Goal: Information Seeking & Learning: Understand process/instructions

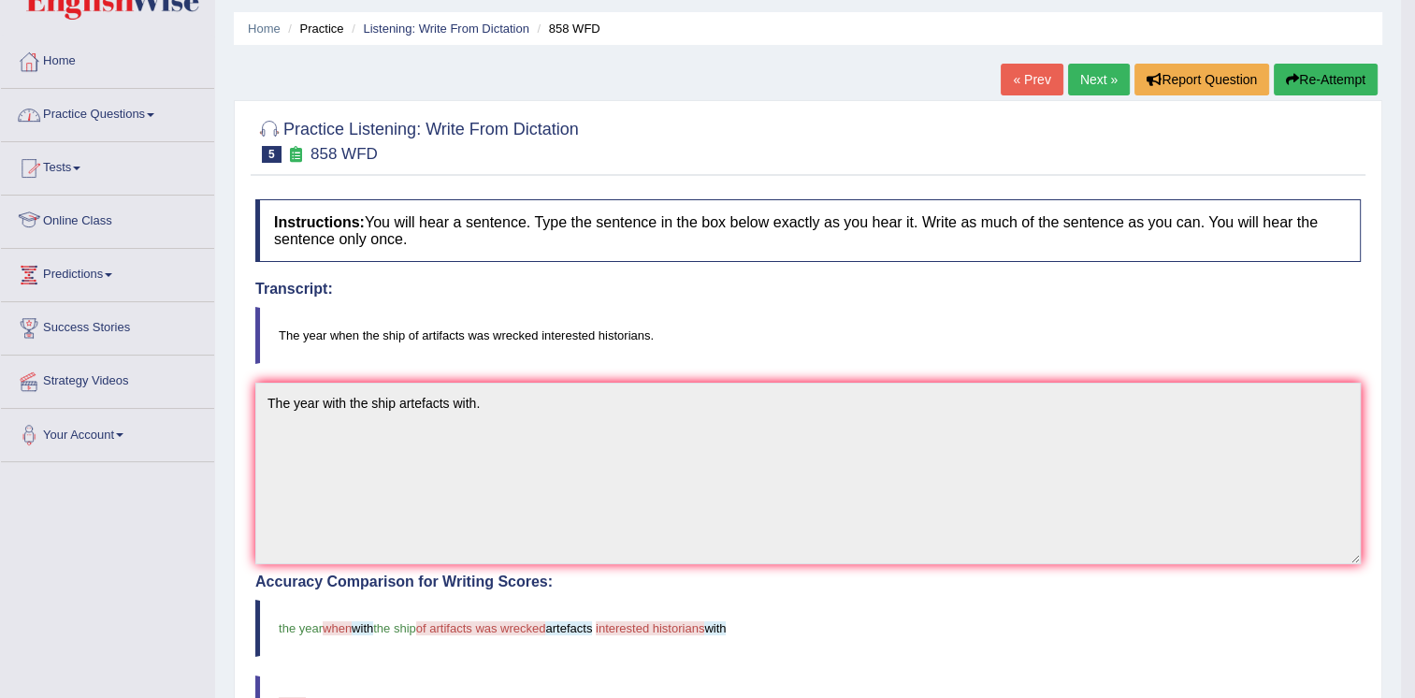
click at [79, 211] on link "Online Class" at bounding box center [107, 218] width 213 height 47
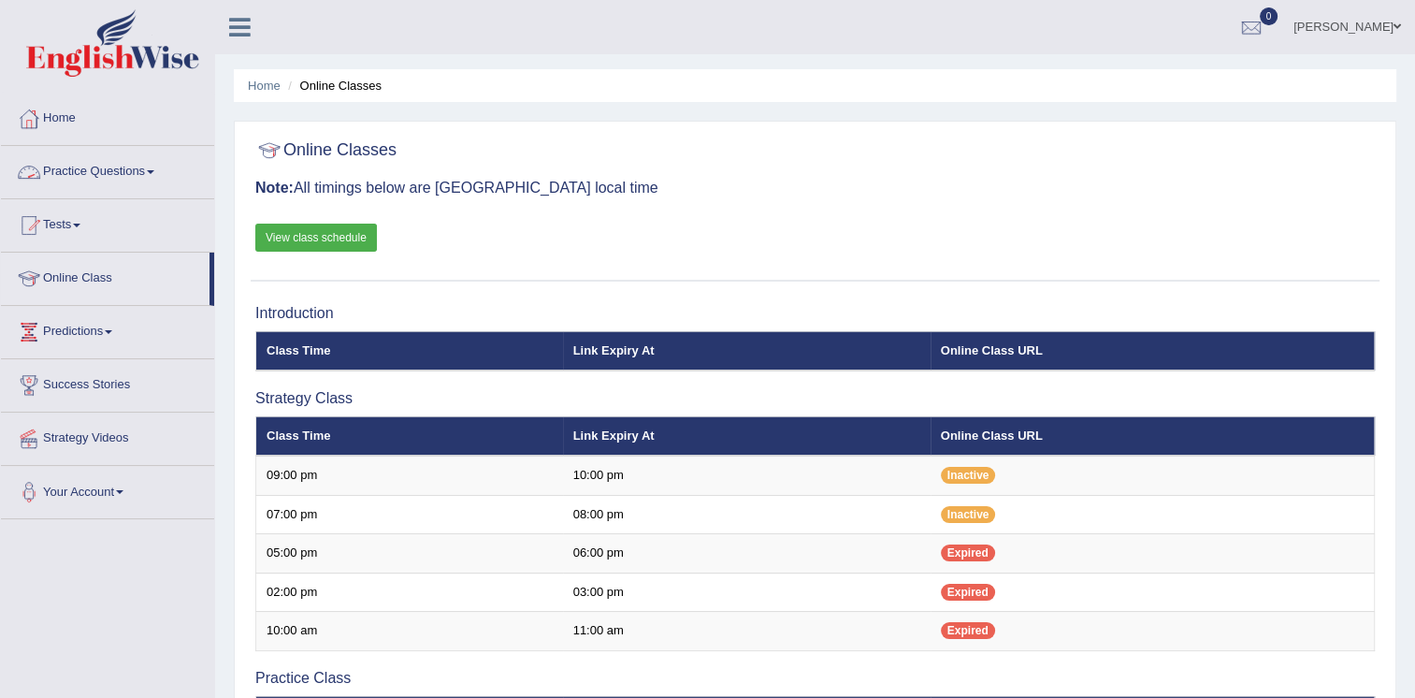
click at [295, 235] on link "View class schedule" at bounding box center [316, 238] width 122 height 28
